Goal: Find specific page/section: Find specific page/section

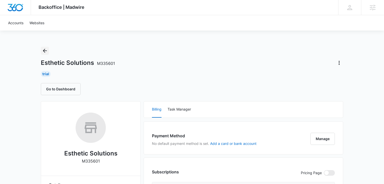
click at [43, 51] on icon "Back" at bounding box center [45, 51] width 4 height 4
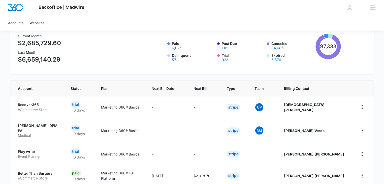
scroll to position [27, 0]
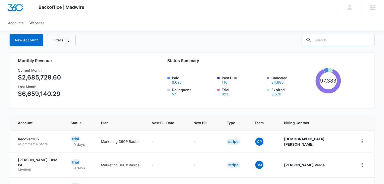
click at [347, 40] on input "text" at bounding box center [337, 40] width 73 height 12
type input "gas"
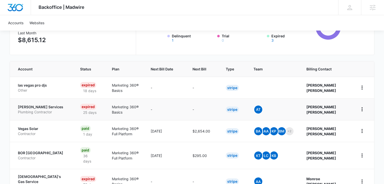
scroll to position [81, 0]
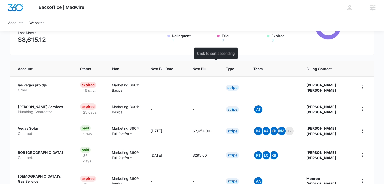
click at [206, 69] on span "Next Bill" at bounding box center [199, 68] width 14 height 5
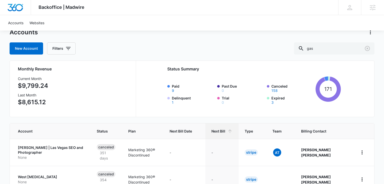
scroll to position [27, 0]
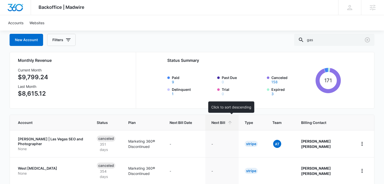
click at [225, 120] on span "Next Bill" at bounding box center [218, 122] width 14 height 5
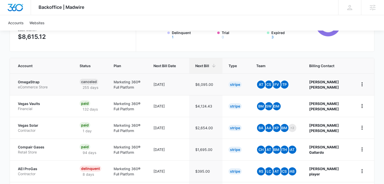
scroll to position [105, 0]
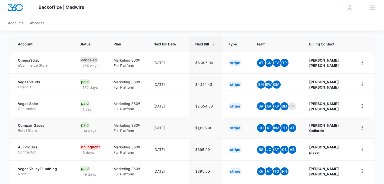
click at [31, 128] on p "Retail Store" at bounding box center [43, 130] width 50 height 5
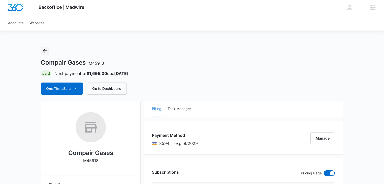
click at [45, 49] on icon "Back" at bounding box center [45, 51] width 6 height 6
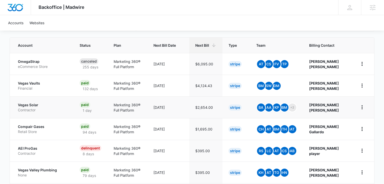
scroll to position [134, 0]
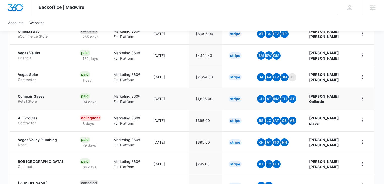
click at [31, 99] on p "Retail Store" at bounding box center [43, 101] width 50 height 5
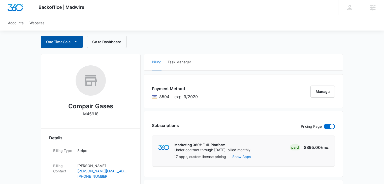
scroll to position [134, 0]
